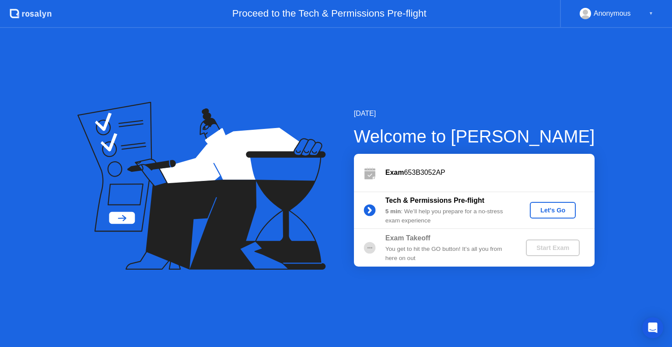
click at [549, 209] on div "Let's Go" at bounding box center [552, 210] width 39 height 7
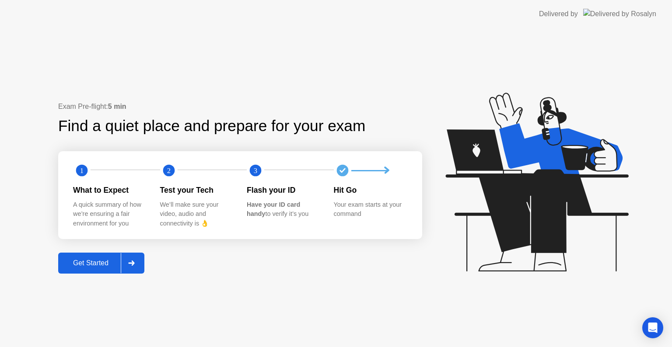
click at [100, 256] on button "Get Started" at bounding box center [101, 263] width 86 height 21
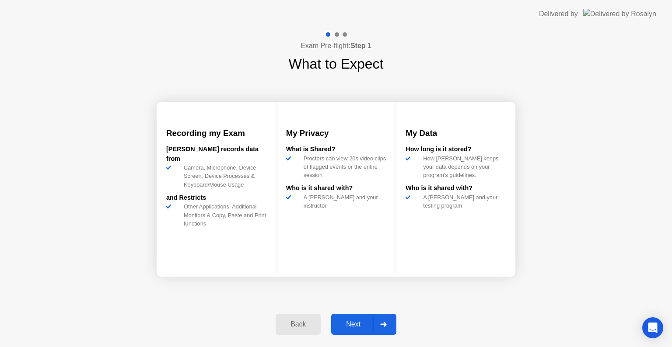
click at [346, 326] on div "Next" at bounding box center [353, 325] width 39 height 8
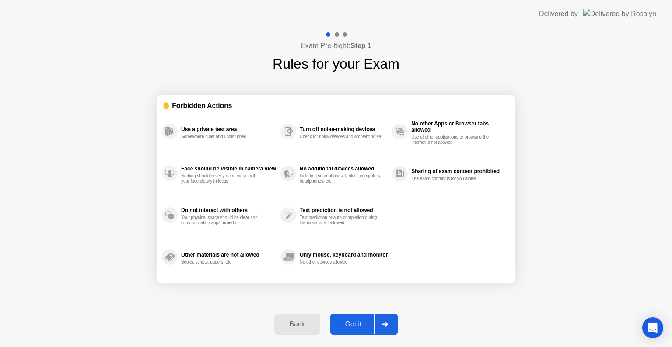
click at [346, 326] on div "Got it" at bounding box center [353, 325] width 41 height 8
select select "**********"
select select "*******"
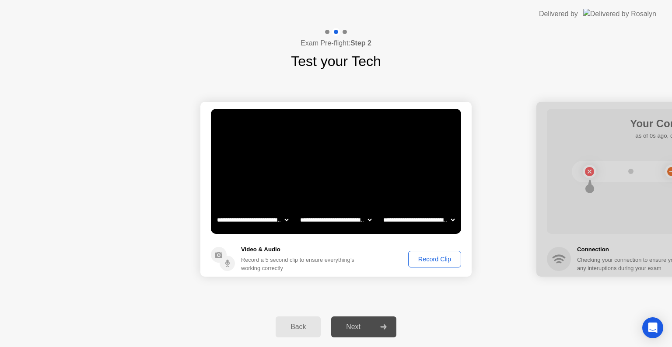
click at [445, 261] on div "Record Clip" at bounding box center [434, 259] width 47 height 7
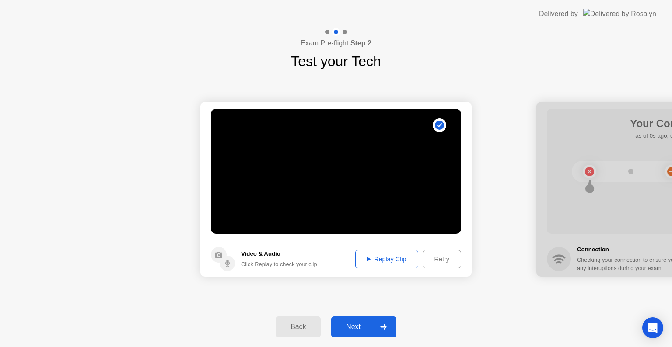
click at [353, 327] on div "Next" at bounding box center [353, 327] width 39 height 8
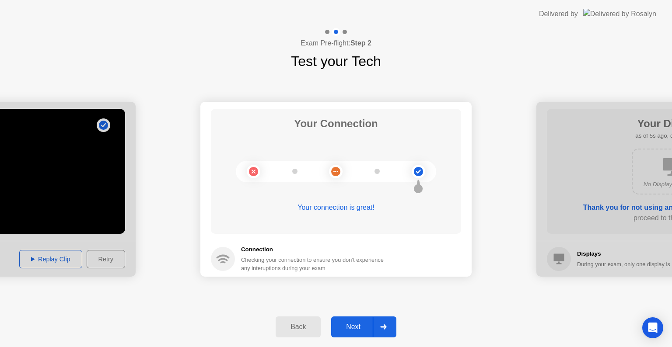
click at [353, 327] on div "Next" at bounding box center [353, 327] width 39 height 8
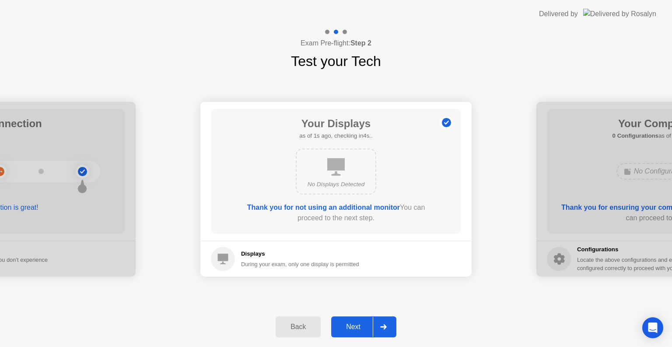
click at [352, 329] on div "Next" at bounding box center [353, 327] width 39 height 8
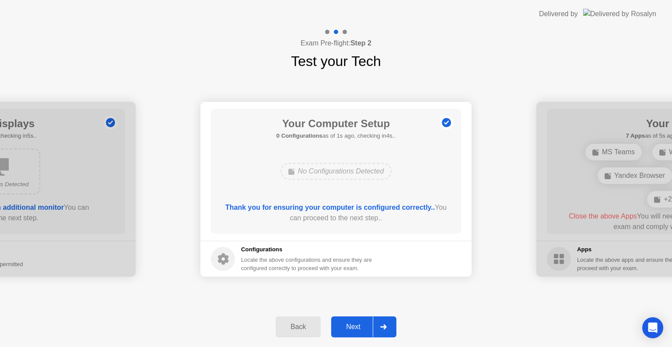
click at [352, 329] on div "Next" at bounding box center [353, 327] width 39 height 8
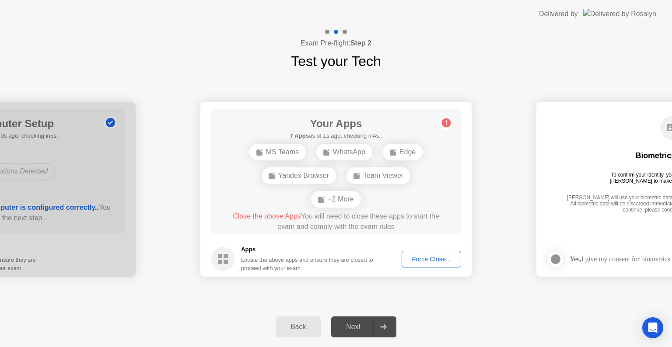
click at [421, 262] on div "Force Close..." at bounding box center [431, 259] width 53 height 7
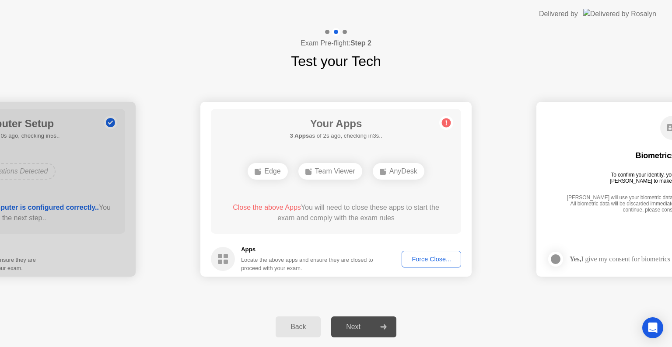
click at [418, 259] on div "Force Close..." at bounding box center [431, 259] width 53 height 7
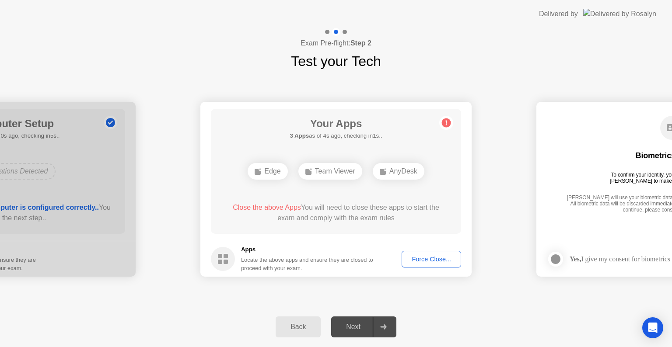
click at [412, 258] on div "Force Close..." at bounding box center [431, 259] width 53 height 7
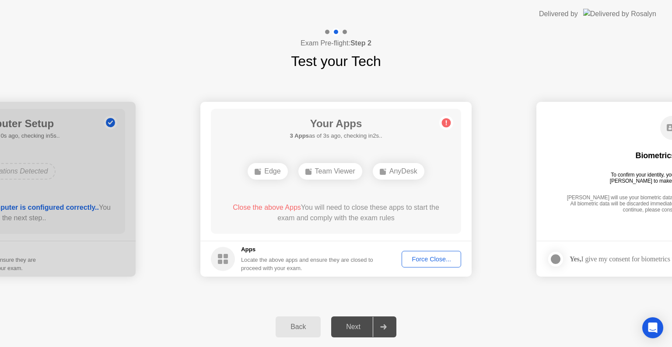
click at [350, 327] on div "Next" at bounding box center [353, 327] width 39 height 8
click at [362, 331] on div "Next" at bounding box center [353, 327] width 39 height 8
click at [429, 252] on button "Force Close..." at bounding box center [432, 259] width 60 height 17
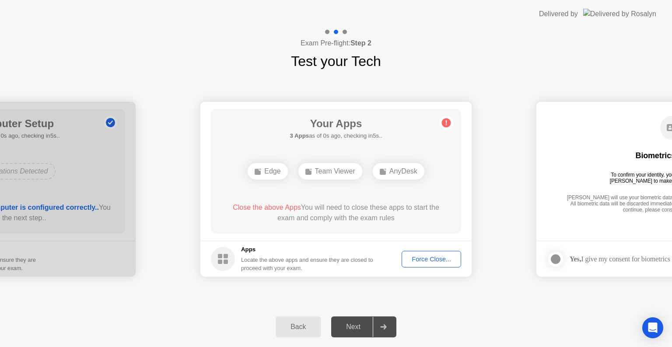
click at [355, 331] on div "Next" at bounding box center [353, 327] width 39 height 8
